Goal: Task Accomplishment & Management: Complete application form

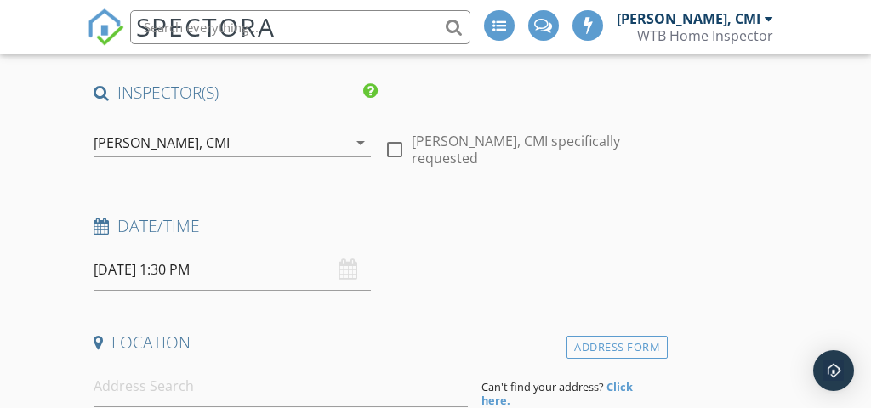
scroll to position [283, 0]
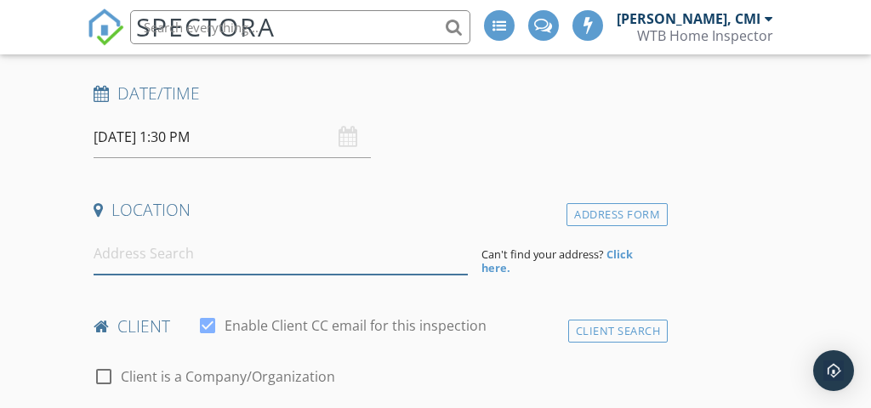
paste input "8960 Marigold Ct"
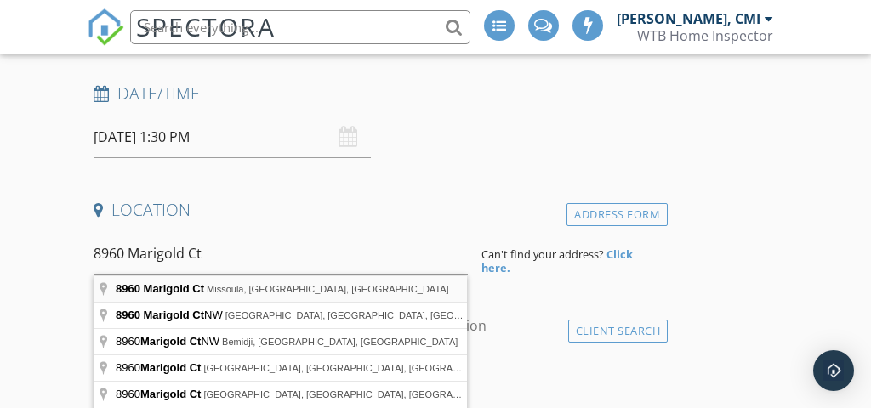
type input "[STREET_ADDRESS]"
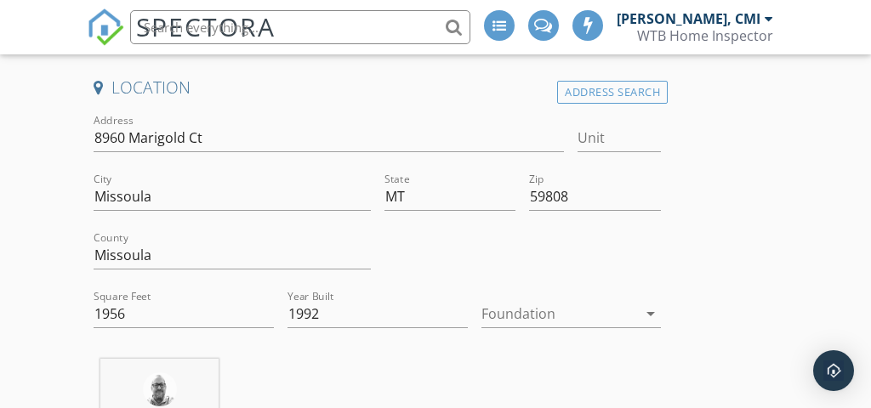
scroll to position [406, 0]
click at [571, 300] on div at bounding box center [559, 312] width 156 height 27
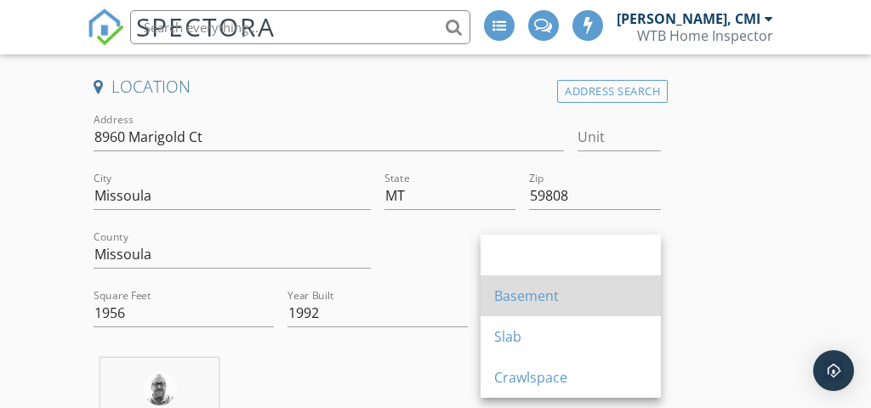
click at [518, 302] on div "Basement" at bounding box center [570, 296] width 153 height 20
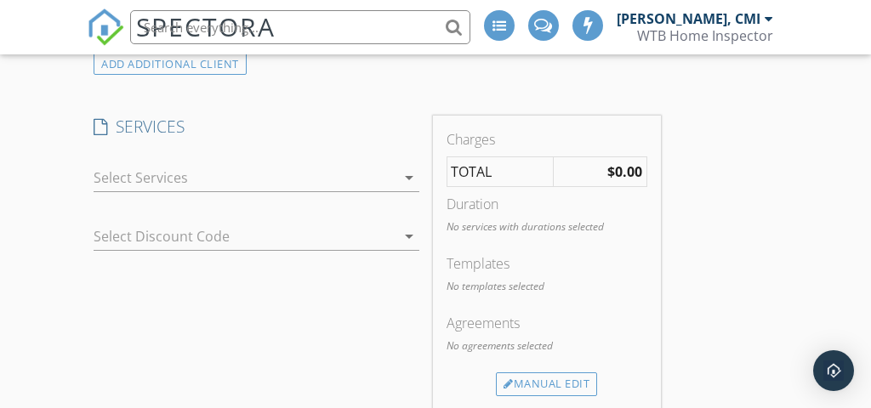
scroll to position [1563, 0]
click at [284, 220] on div at bounding box center [232, 233] width 277 height 27
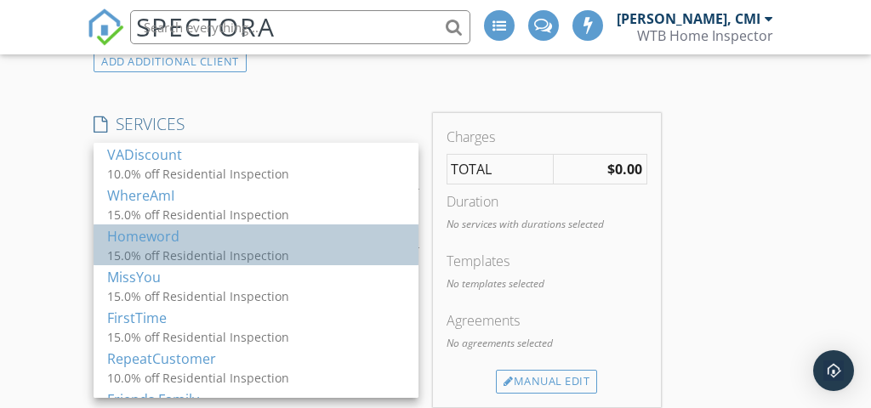
click at [236, 252] on div "15.0% off Residential Inspection" at bounding box center [256, 256] width 298 height 18
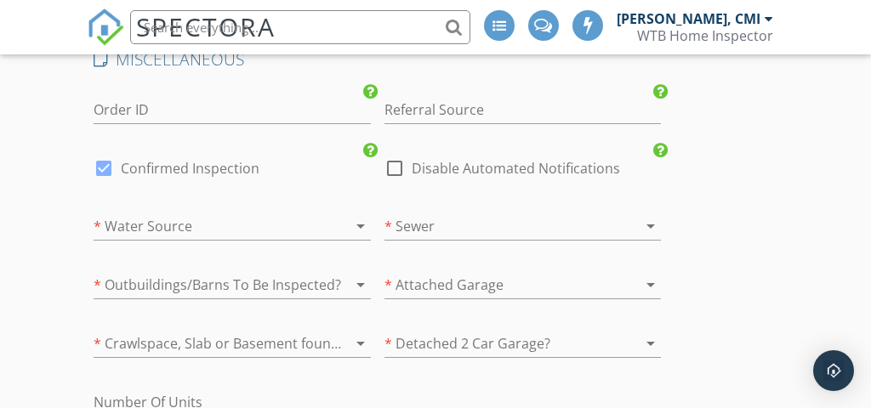
scroll to position [2792, 0]
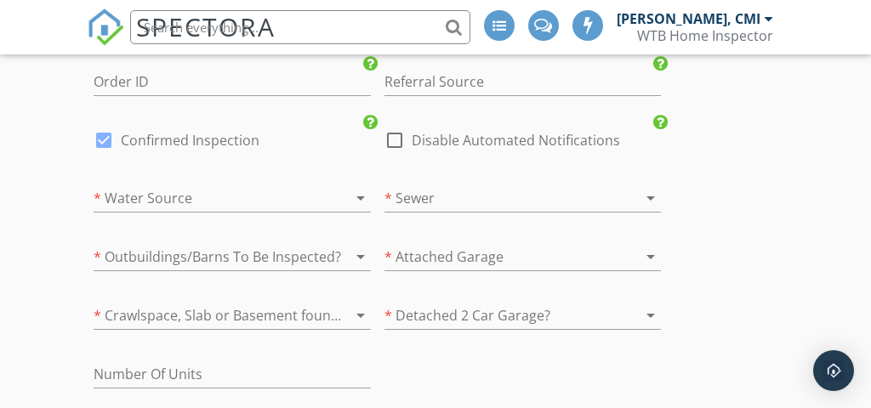
click at [293, 202] on div at bounding box center [208, 198] width 229 height 27
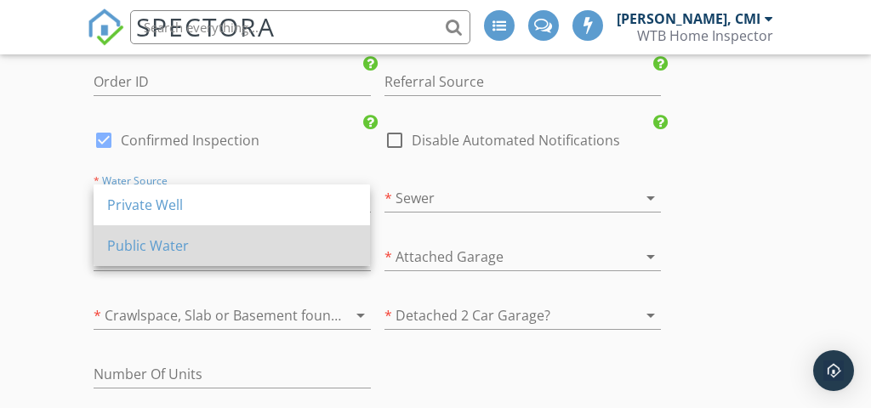
click at [258, 253] on div "Public Water" at bounding box center [231, 246] width 249 height 20
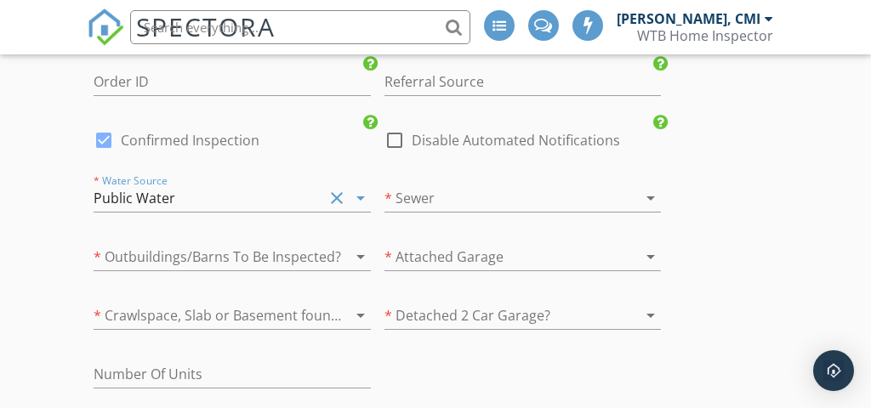
click at [425, 193] on div at bounding box center [498, 198] width 229 height 27
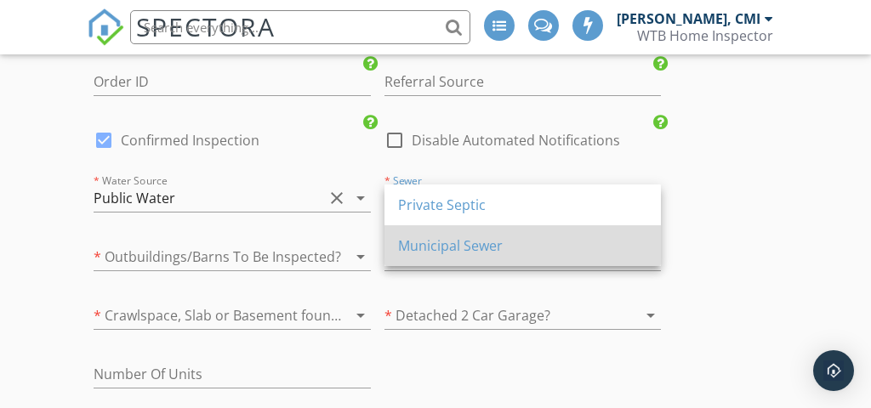
click at [425, 245] on div "Municipal Sewer" at bounding box center [522, 246] width 249 height 20
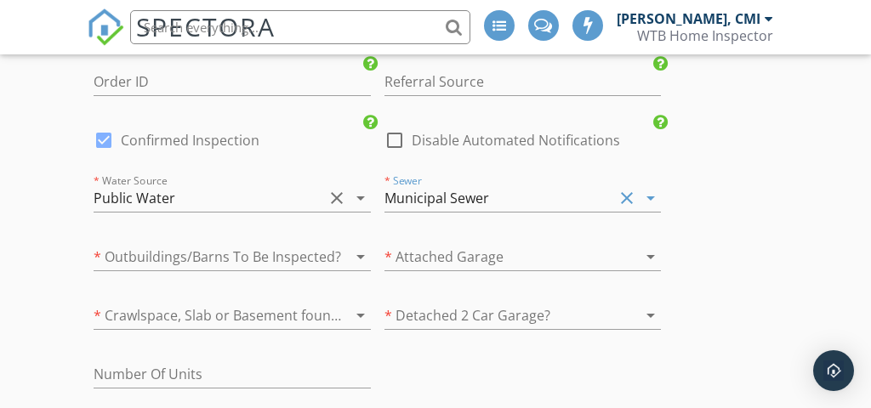
click at [425, 247] on div at bounding box center [498, 256] width 229 height 27
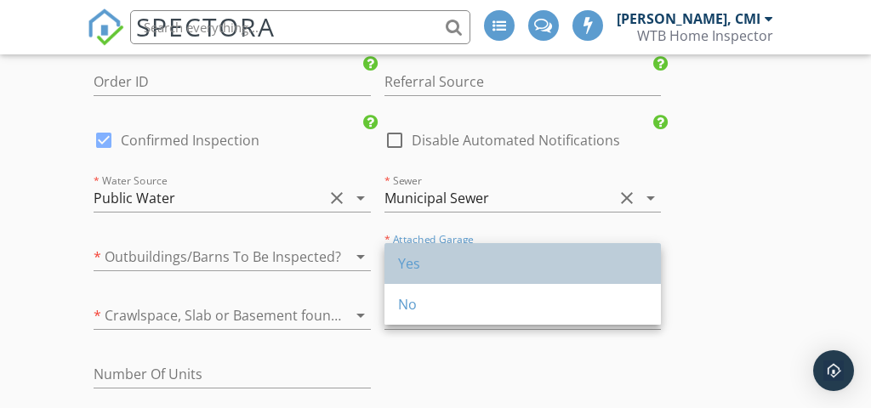
click at [425, 247] on div "Yes" at bounding box center [522, 263] width 249 height 41
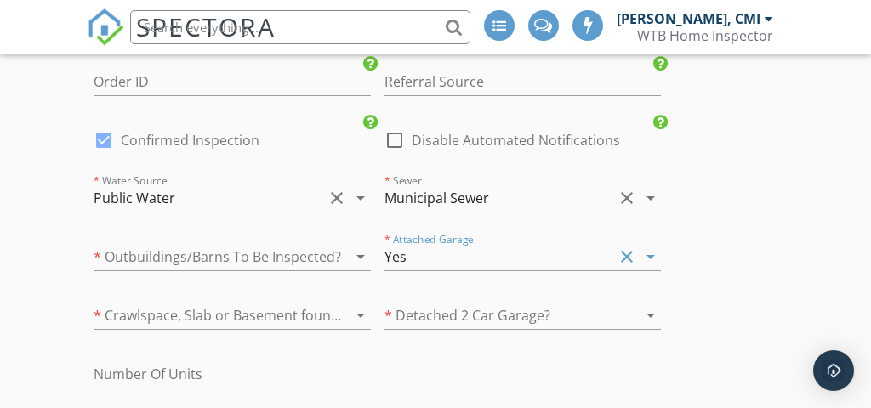
click at [425, 320] on div at bounding box center [498, 315] width 229 height 27
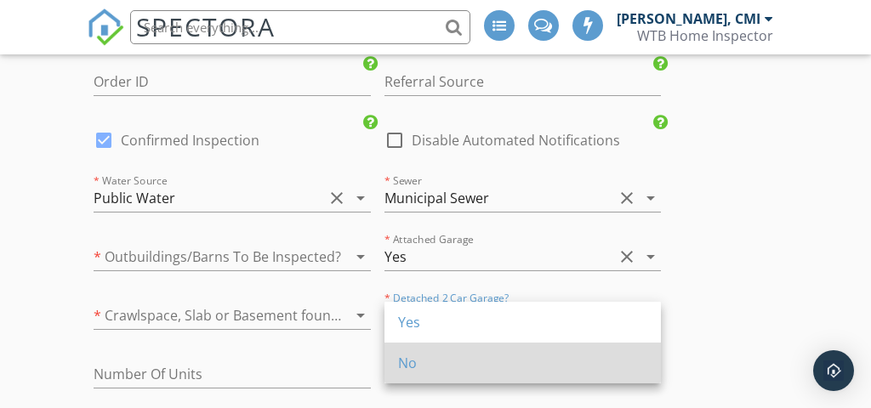
click at [423, 355] on div "No" at bounding box center [522, 363] width 249 height 20
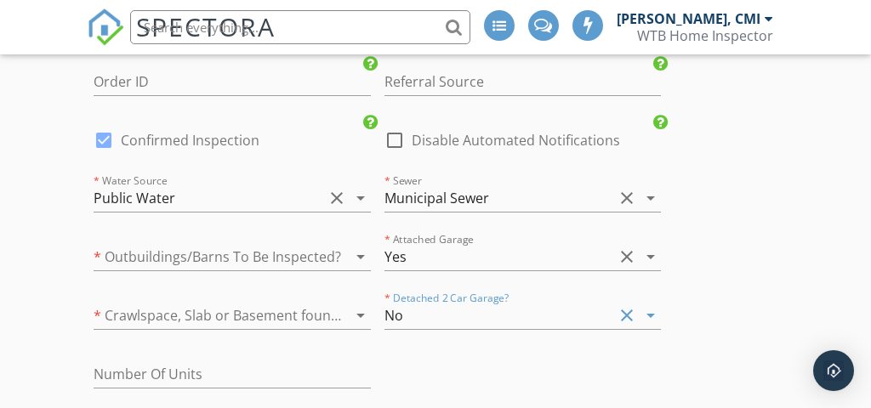
click at [297, 328] on div at bounding box center [208, 315] width 229 height 27
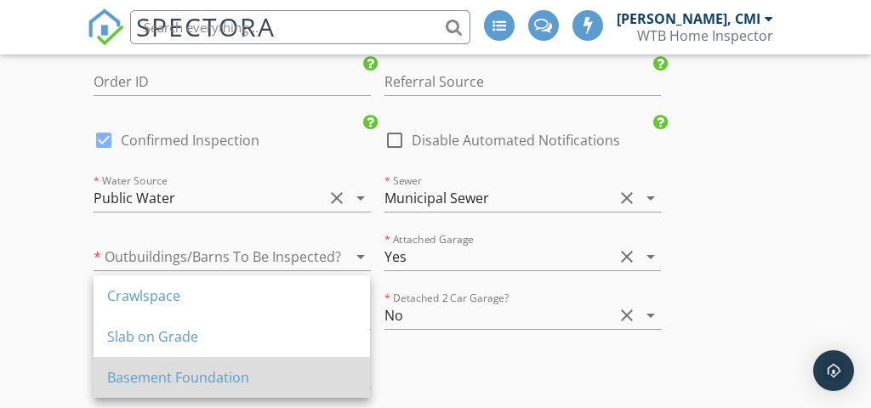
click at [245, 382] on div "Basement Foundation" at bounding box center [231, 377] width 249 height 20
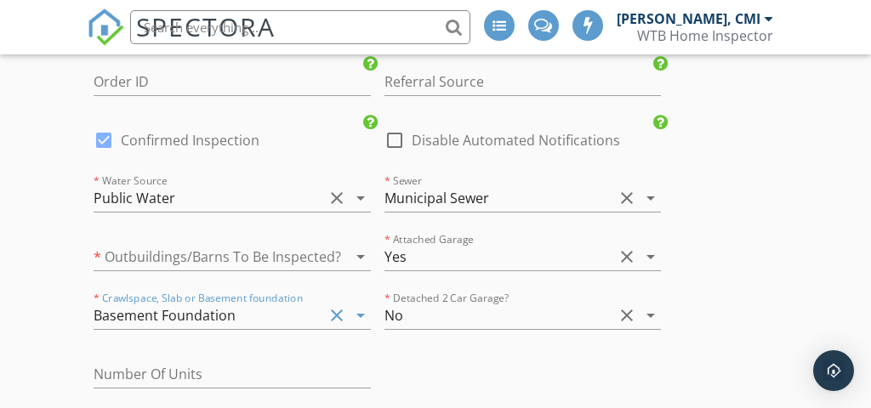
click at [253, 249] on div at bounding box center [208, 256] width 229 height 27
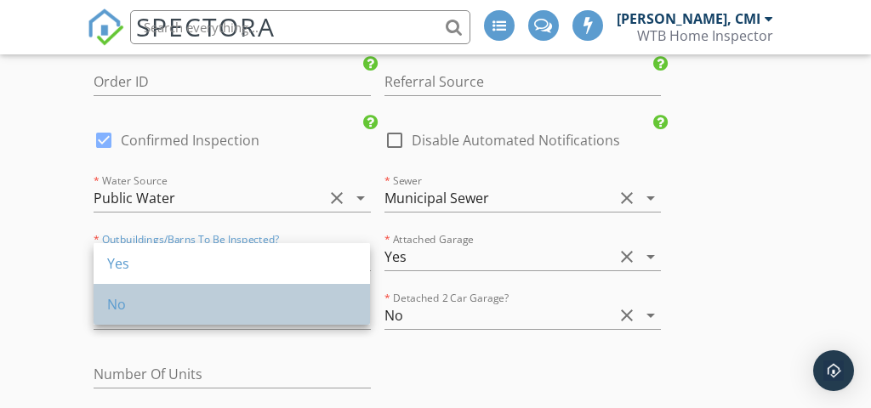
click at [222, 294] on div "No" at bounding box center [231, 304] width 249 height 20
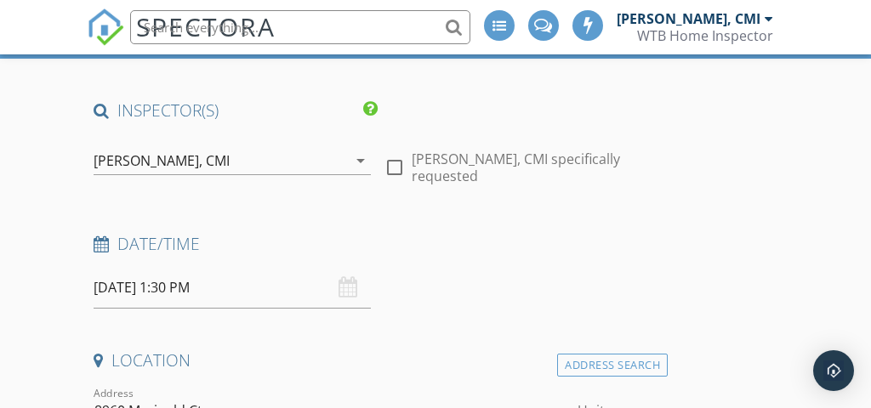
scroll to position [206, 0]
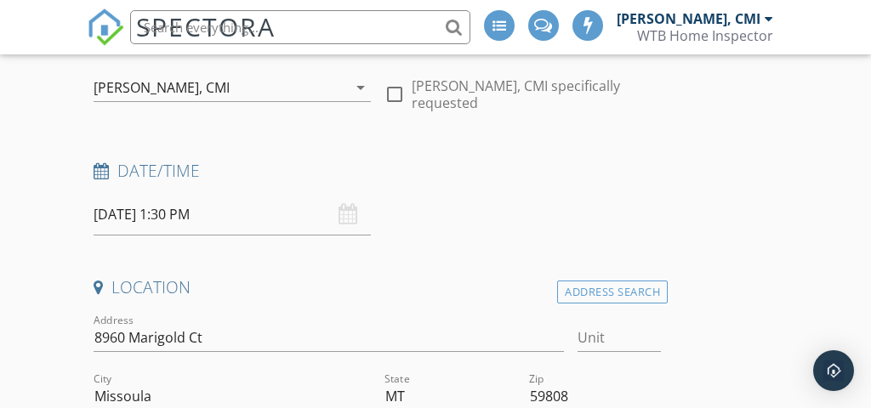
click at [217, 223] on input "09/30/2025 1:30 PM" at bounding box center [232, 215] width 276 height 42
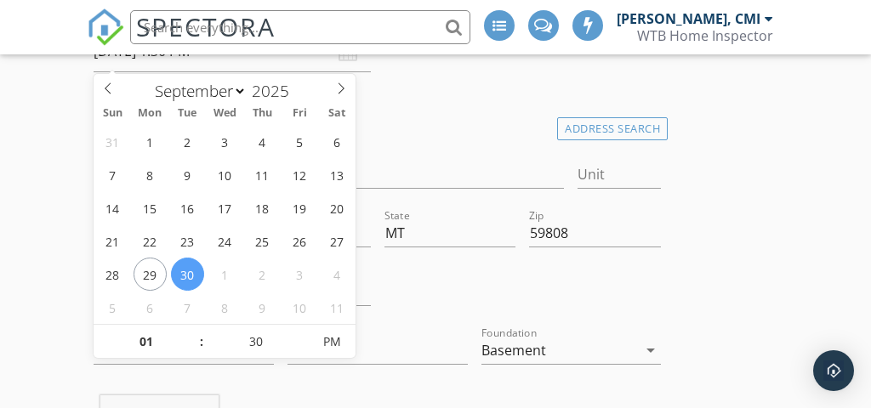
scroll to position [379, 0]
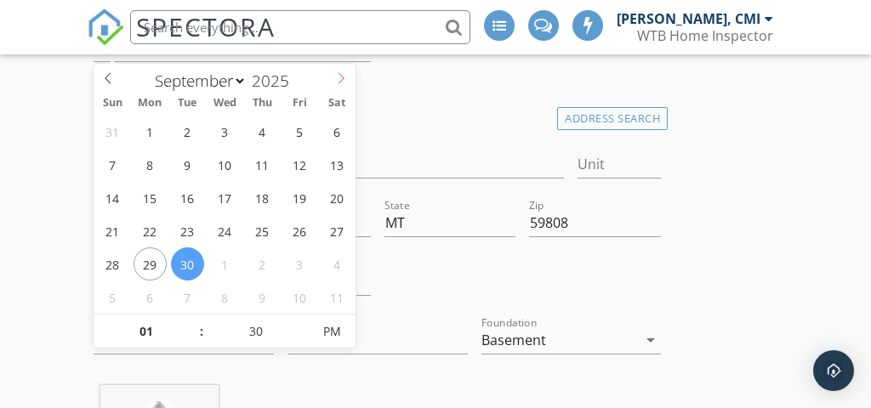
select select "9"
click at [344, 79] on icon at bounding box center [341, 78] width 12 height 12
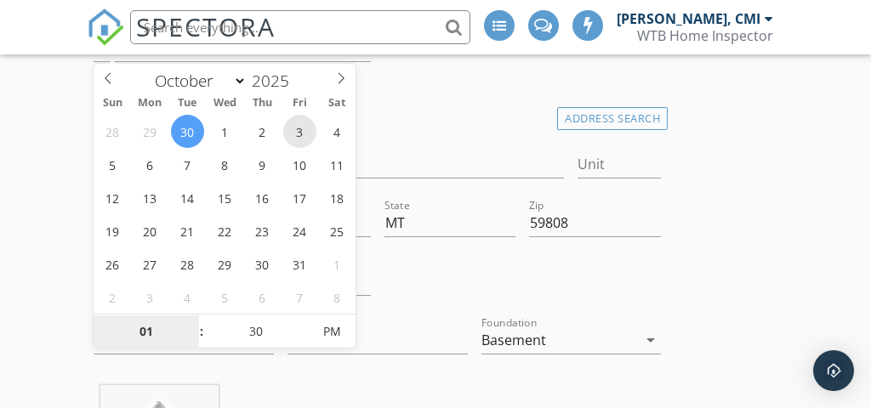
type input "10/03/2025 1:30 PM"
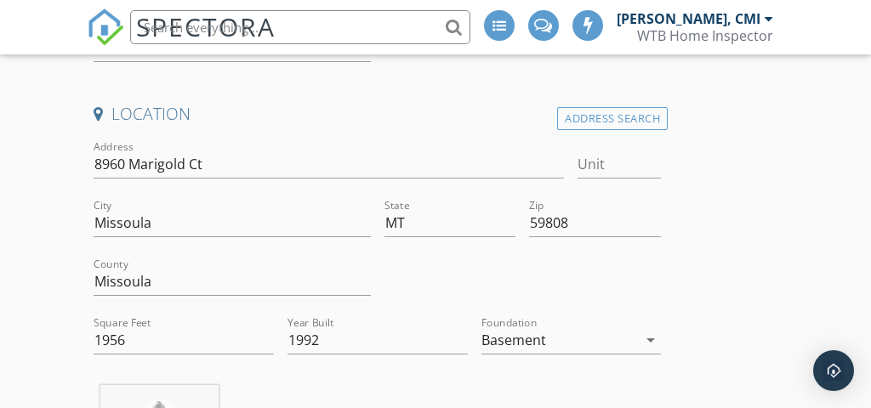
click at [418, 311] on div at bounding box center [523, 283] width 290 height 59
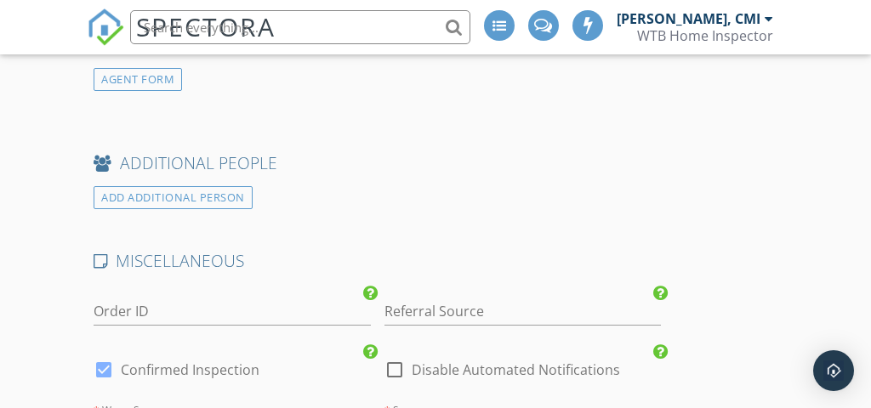
scroll to position [2544, 0]
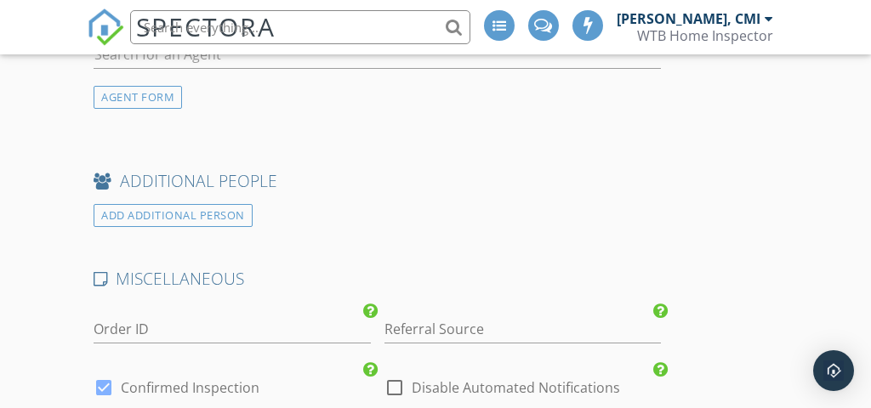
click at [107, 386] on div at bounding box center [103, 387] width 29 height 29
checkbox input "false"
checkbox input "true"
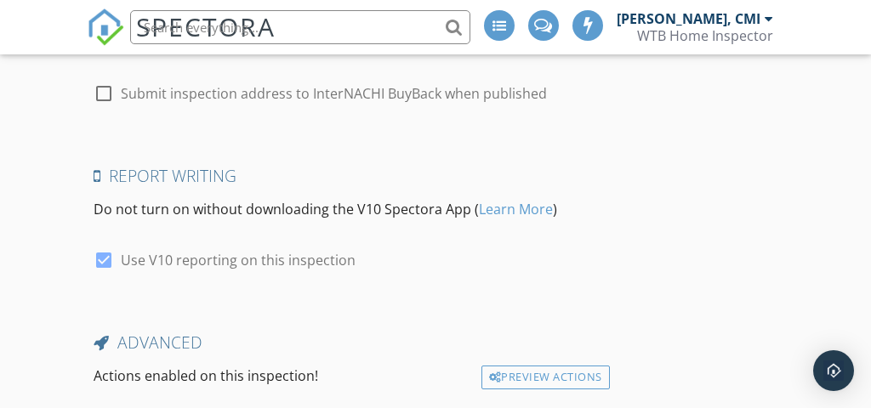
scroll to position [3460, 0]
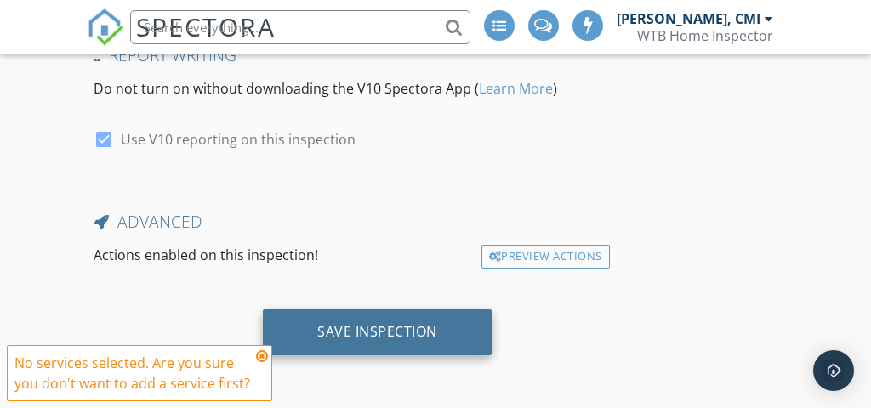
click at [327, 349] on div "Save Inspection" at bounding box center [377, 333] width 229 height 46
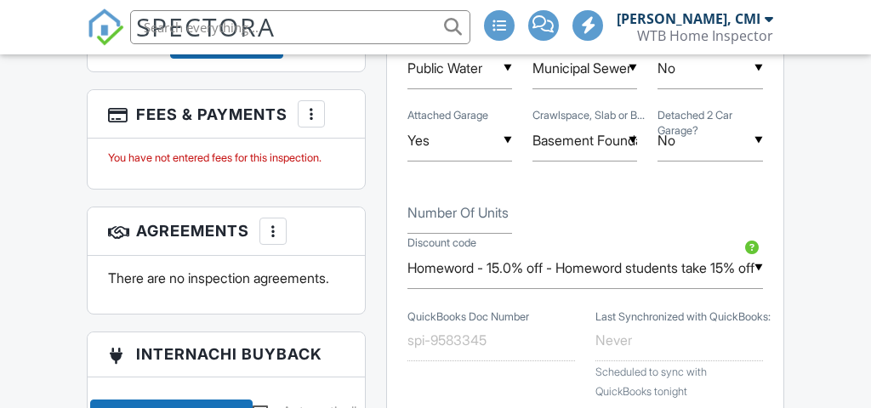
scroll to position [1017, 0]
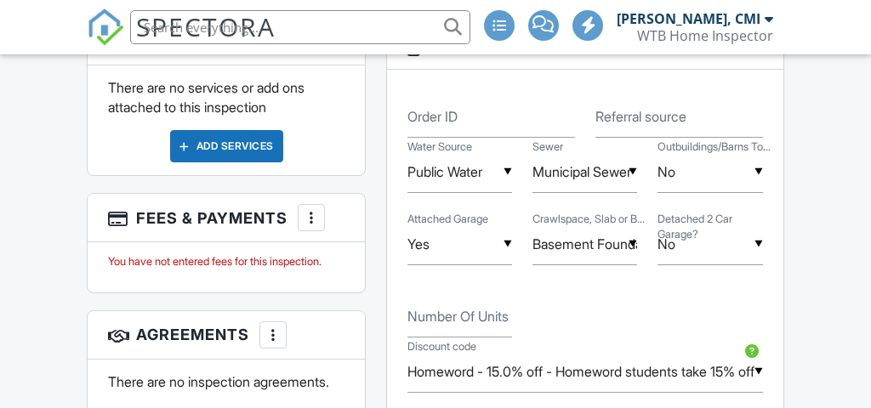
click at [253, 154] on div "Add Services" at bounding box center [226, 146] width 113 height 32
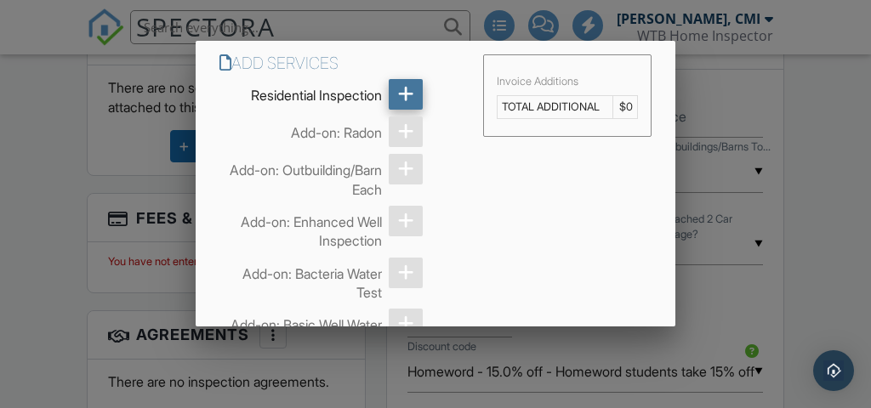
click at [410, 94] on icon at bounding box center [406, 94] width 16 height 31
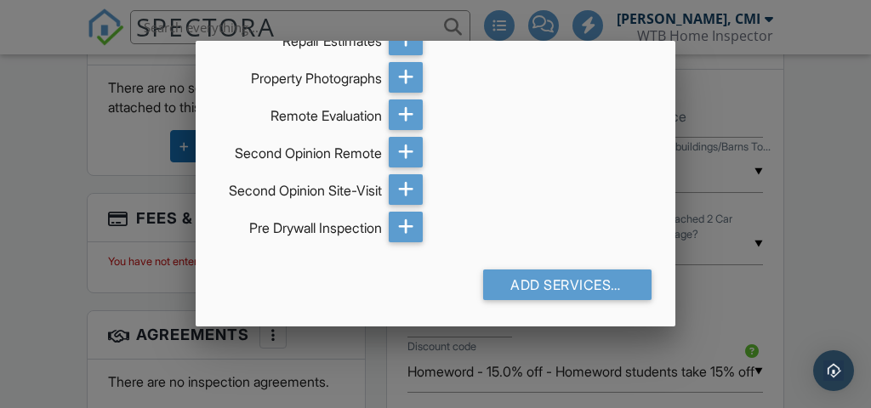
scroll to position [4273, 0]
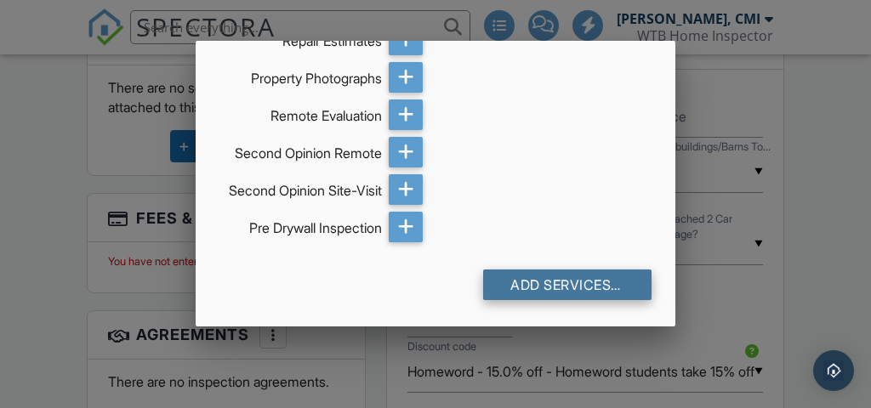
click at [588, 271] on div "Add Services (+ $561.61)" at bounding box center [567, 285] width 168 height 31
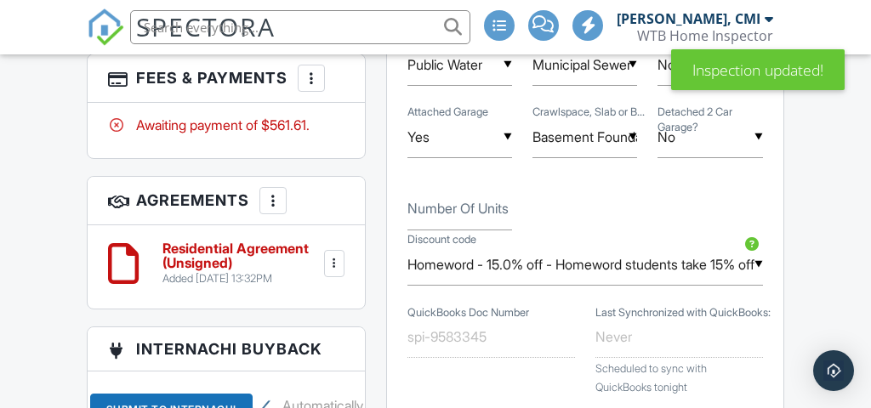
scroll to position [1156, 0]
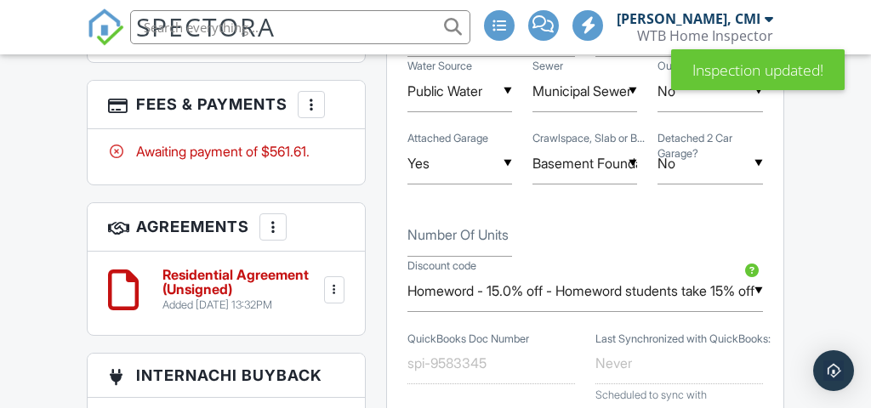
click at [316, 113] on div at bounding box center [311, 104] width 17 height 17
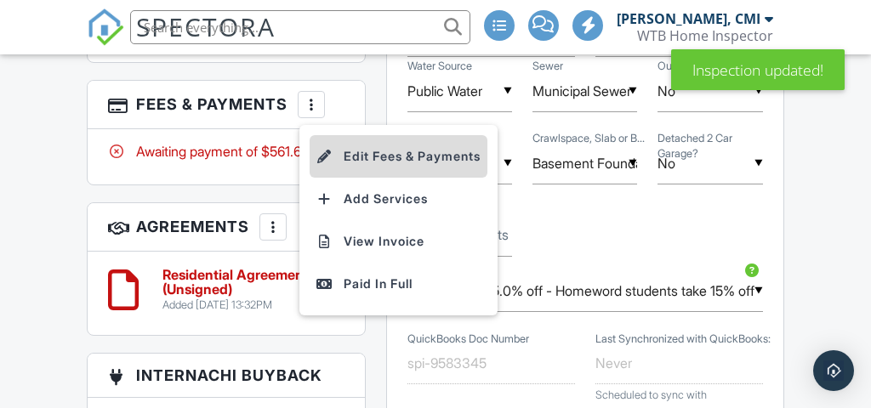
click at [383, 169] on li "Edit Fees & Payments" at bounding box center [399, 156] width 178 height 43
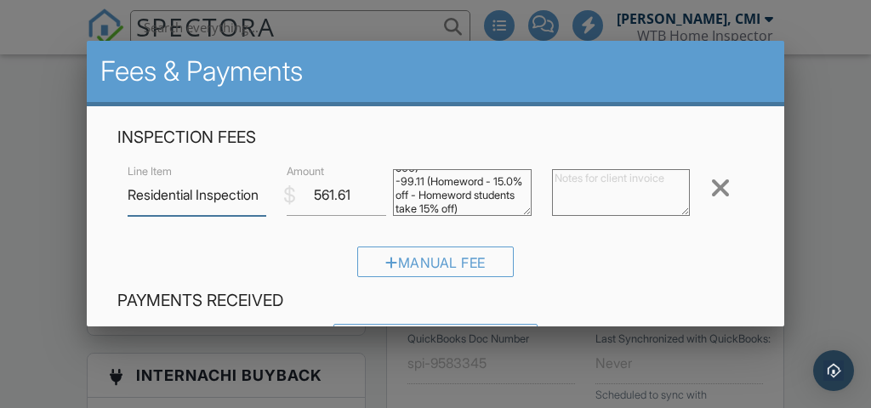
scroll to position [94, 0]
click at [335, 189] on input "561.61" at bounding box center [336, 195] width 99 height 42
